Goal: Task Accomplishment & Management: Use online tool/utility

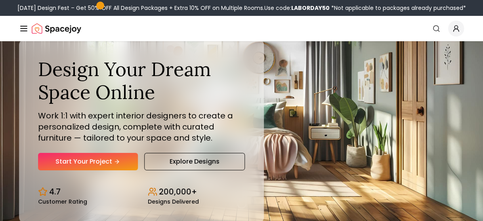
scroll to position [193, 0]
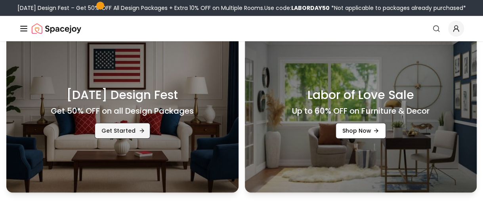
click at [113, 132] on link "Get Started" at bounding box center [122, 131] width 55 height 16
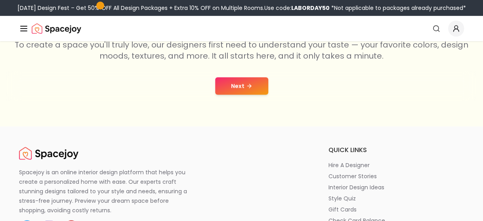
scroll to position [174, 0]
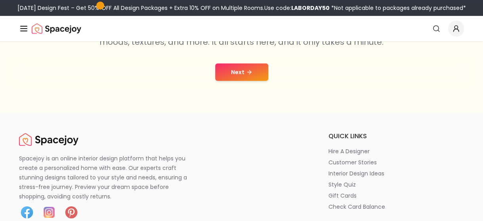
click at [250, 73] on icon at bounding box center [249, 72] width 6 height 6
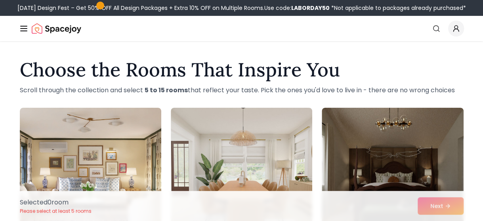
click at [239, 68] on h1 "Choose the Rooms That Inspire You" at bounding box center [242, 69] width 444 height 19
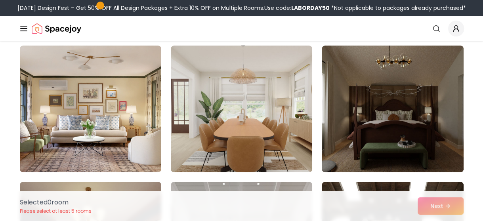
scroll to position [63, 0]
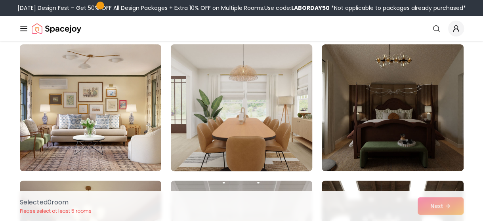
click at [258, 107] on img at bounding box center [241, 107] width 149 height 133
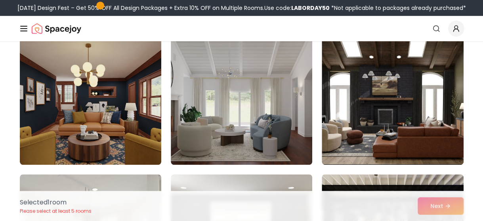
scroll to position [222, 0]
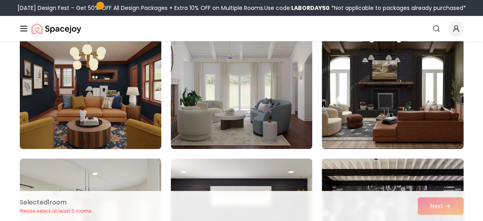
click at [128, 105] on img at bounding box center [90, 85] width 149 height 133
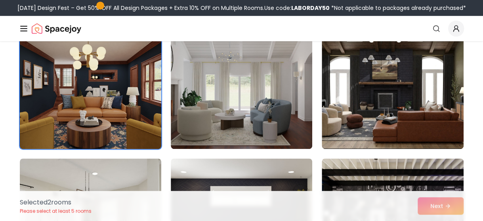
click at [89, 88] on img at bounding box center [90, 85] width 149 height 133
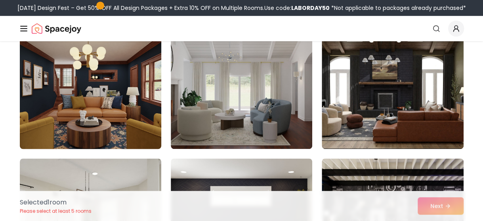
click at [75, 94] on img at bounding box center [90, 85] width 149 height 133
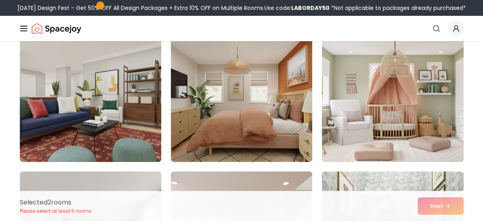
scroll to position [4162, 0]
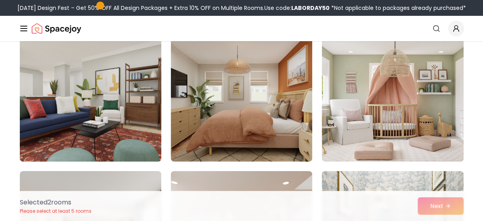
click at [84, 101] on img at bounding box center [90, 98] width 149 height 133
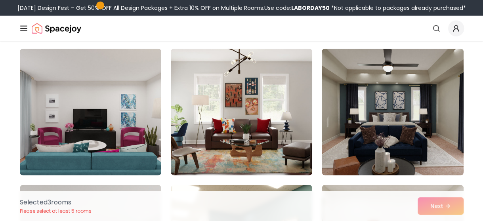
scroll to position [3877, 0]
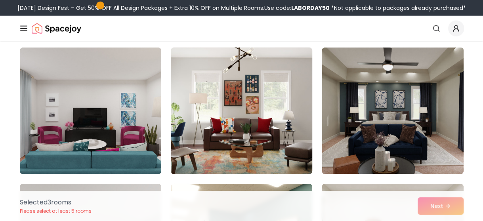
click at [235, 97] on img at bounding box center [241, 110] width 149 height 133
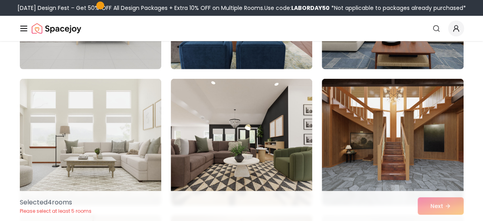
scroll to position [2641, 0]
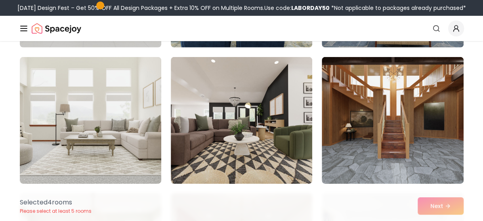
click at [447, 207] on div "Selected 4 room s Please select at least 5 rooms Next" at bounding box center [241, 206] width 456 height 30
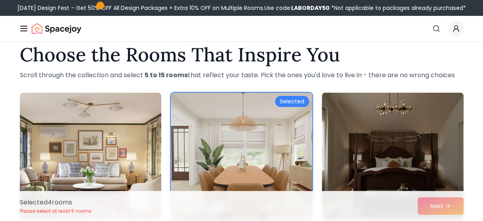
scroll to position [16, 0]
